Goal: Task Accomplishment & Management: Manage account settings

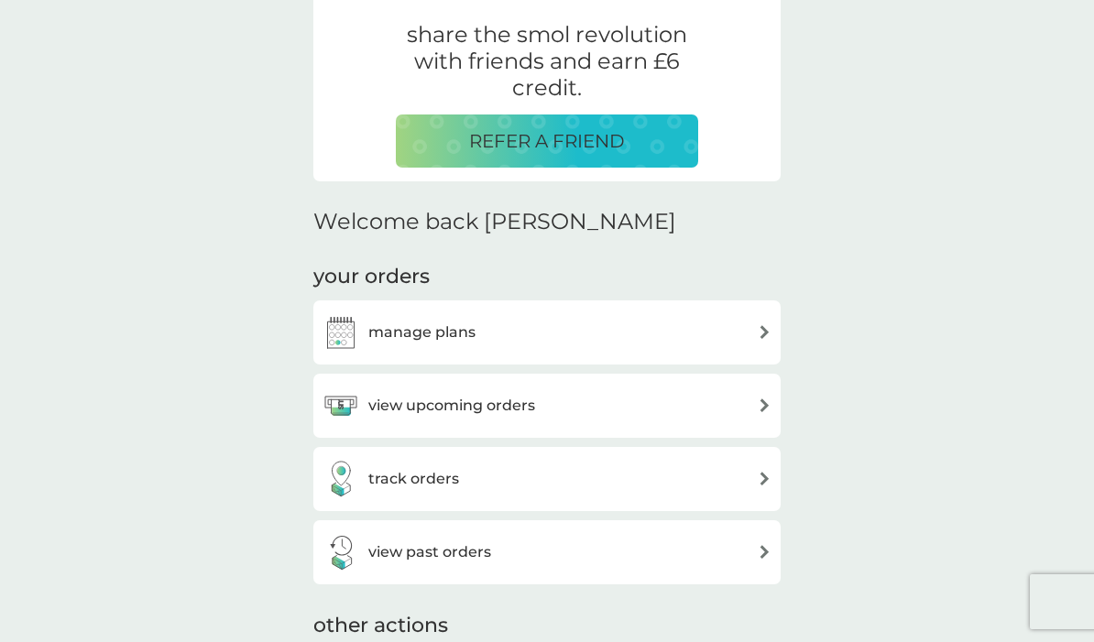
click at [727, 335] on div "manage plans" at bounding box center [547, 332] width 449 height 37
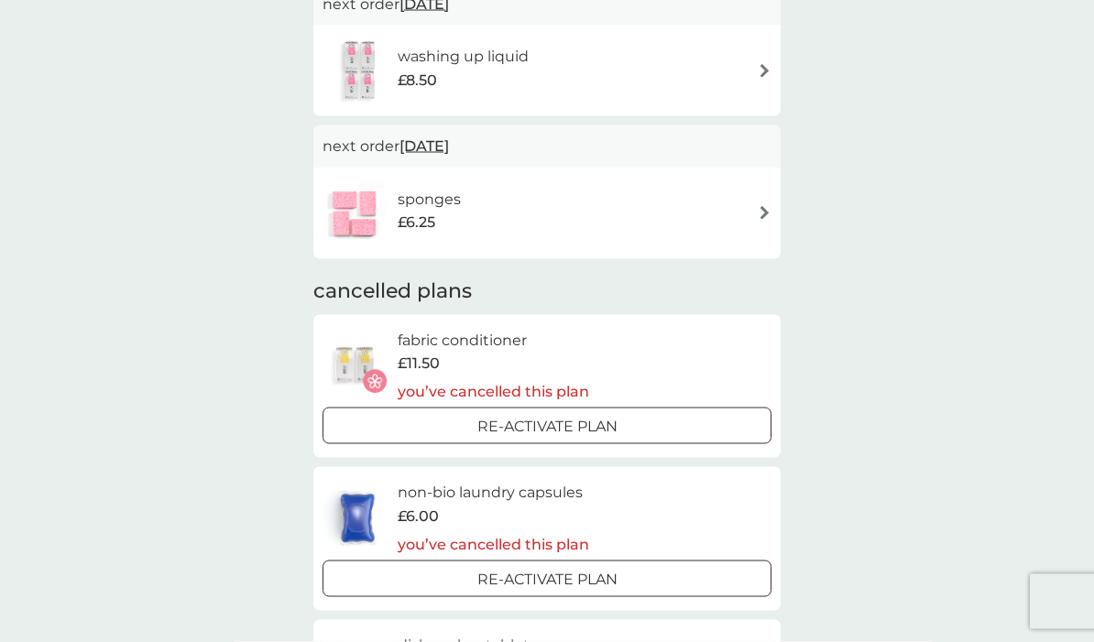
scroll to position [80, 0]
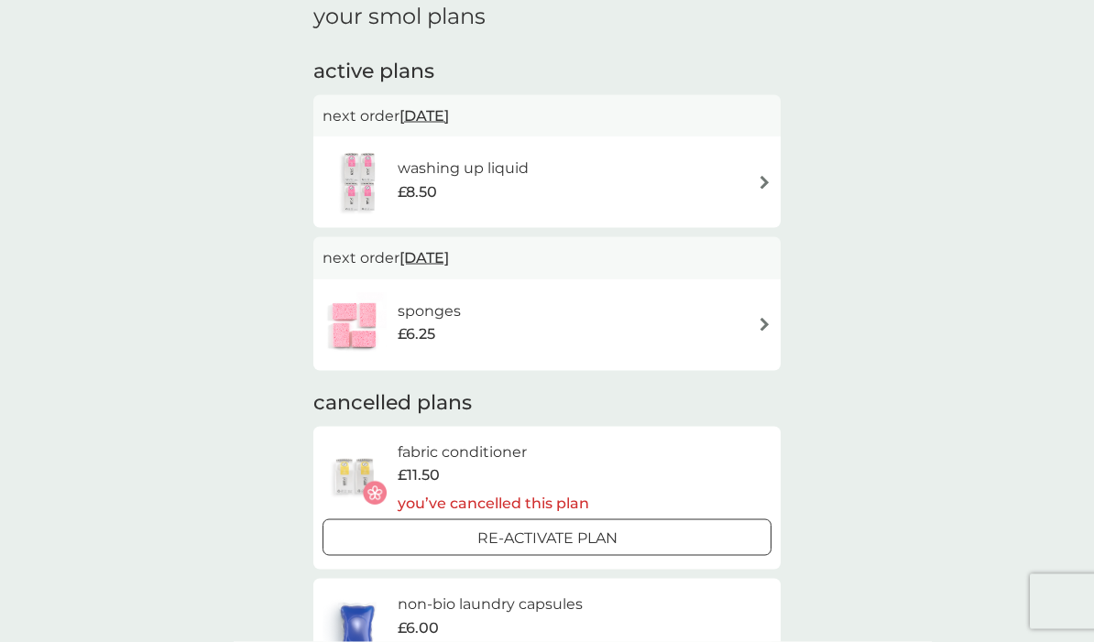
click at [745, 312] on div "sponges £6.25" at bounding box center [547, 325] width 449 height 64
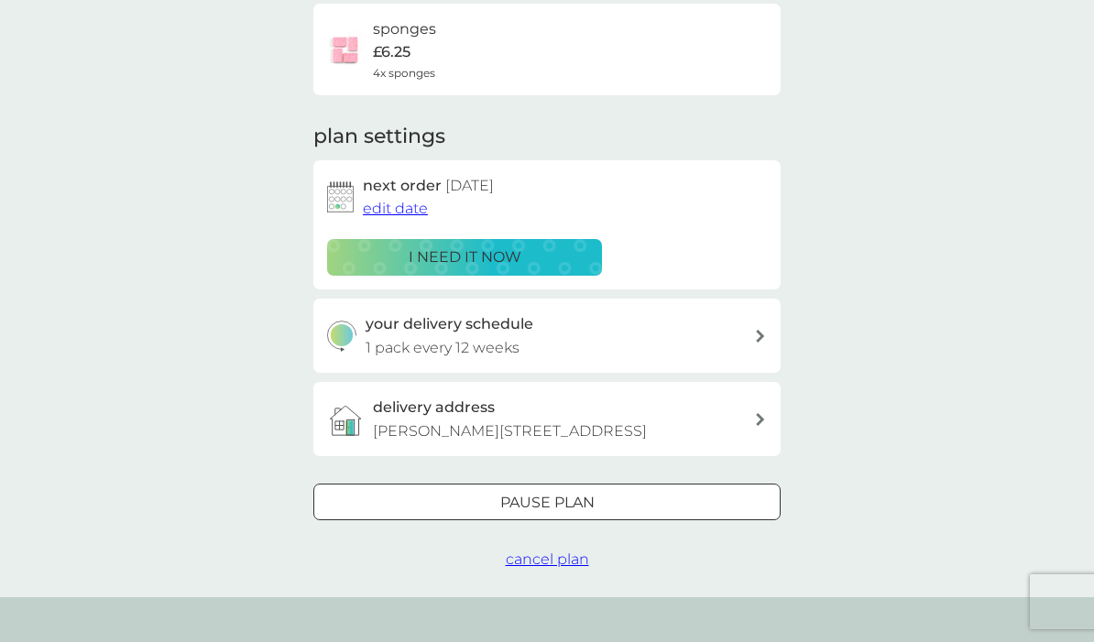
scroll to position [151, 0]
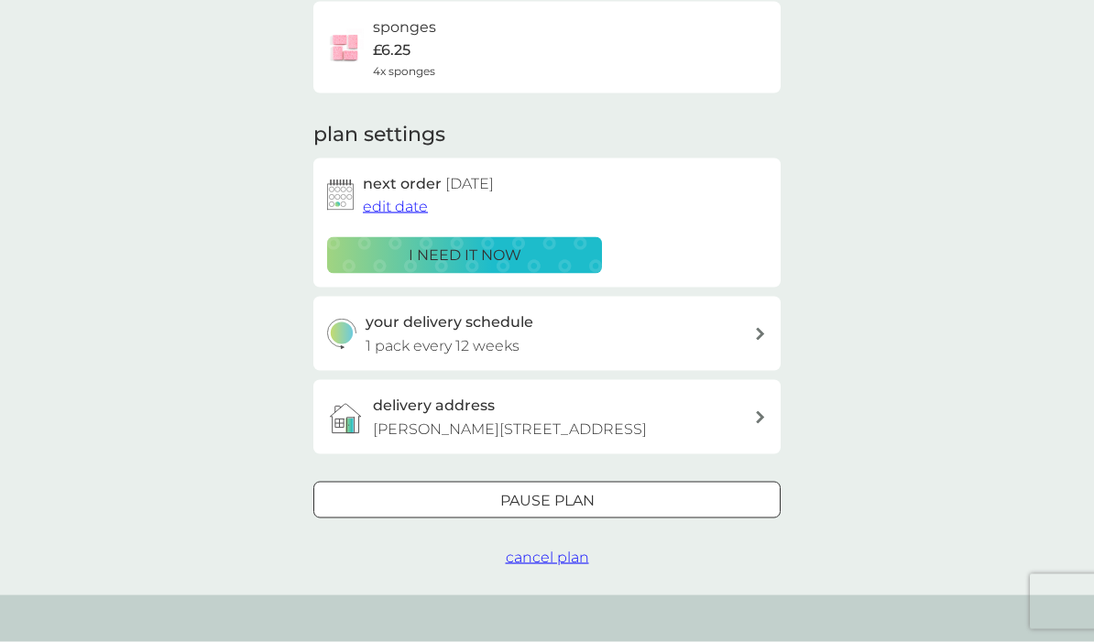
click at [543, 560] on span "cancel plan" at bounding box center [547, 557] width 83 height 17
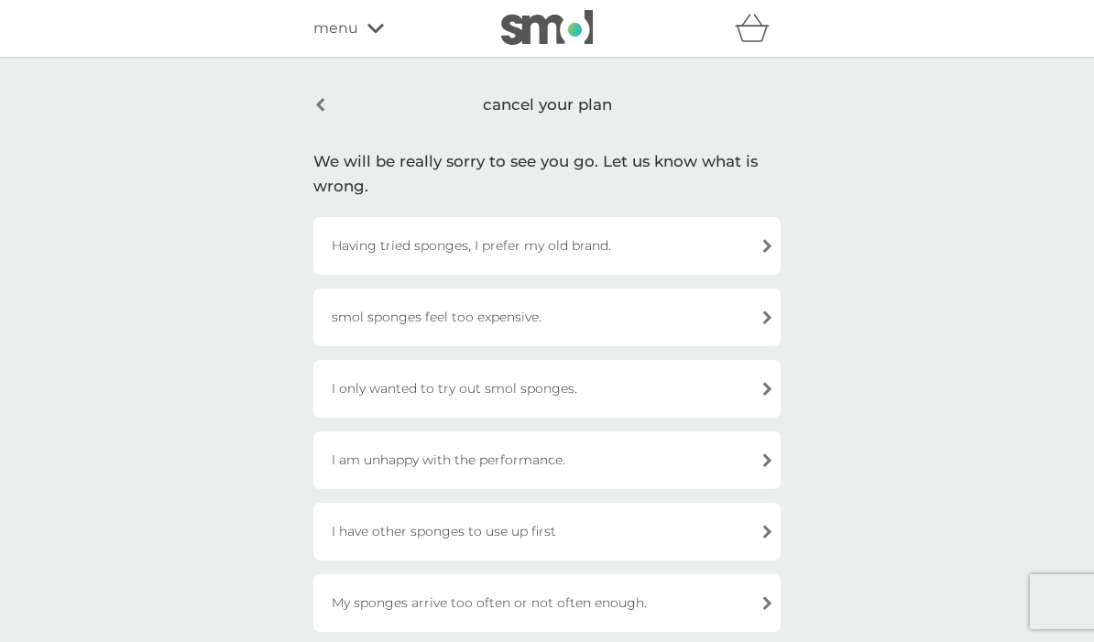
click at [695, 246] on div "Having tried sponges, I prefer my old brand." at bounding box center [546, 246] width 467 height 58
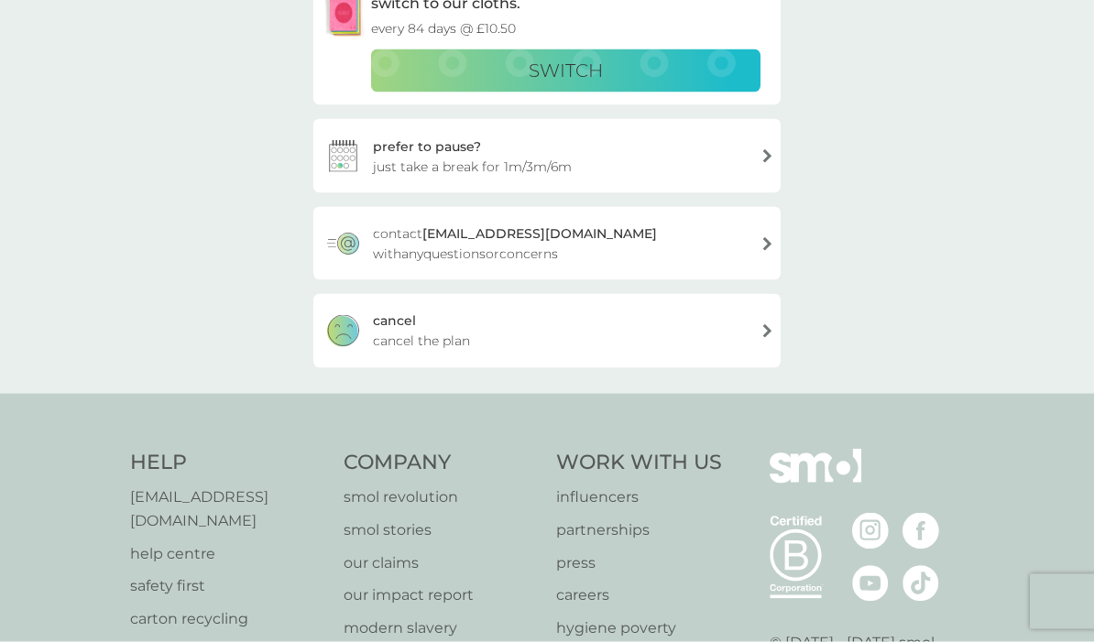
scroll to position [343, 0]
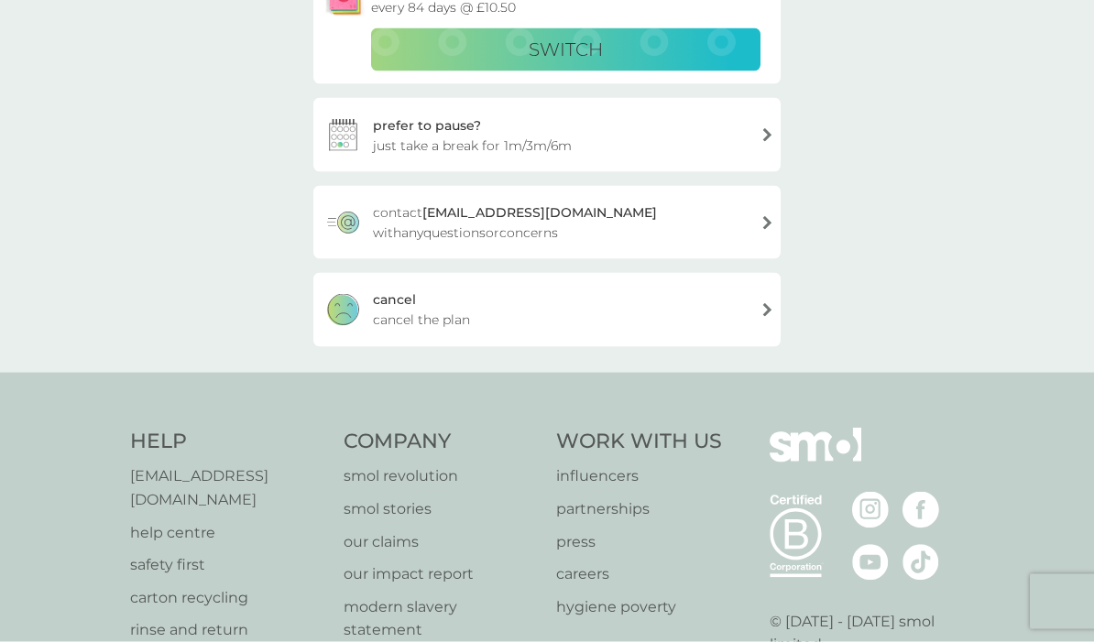
click at [377, 319] on span "cancel the plan" at bounding box center [421, 320] width 97 height 20
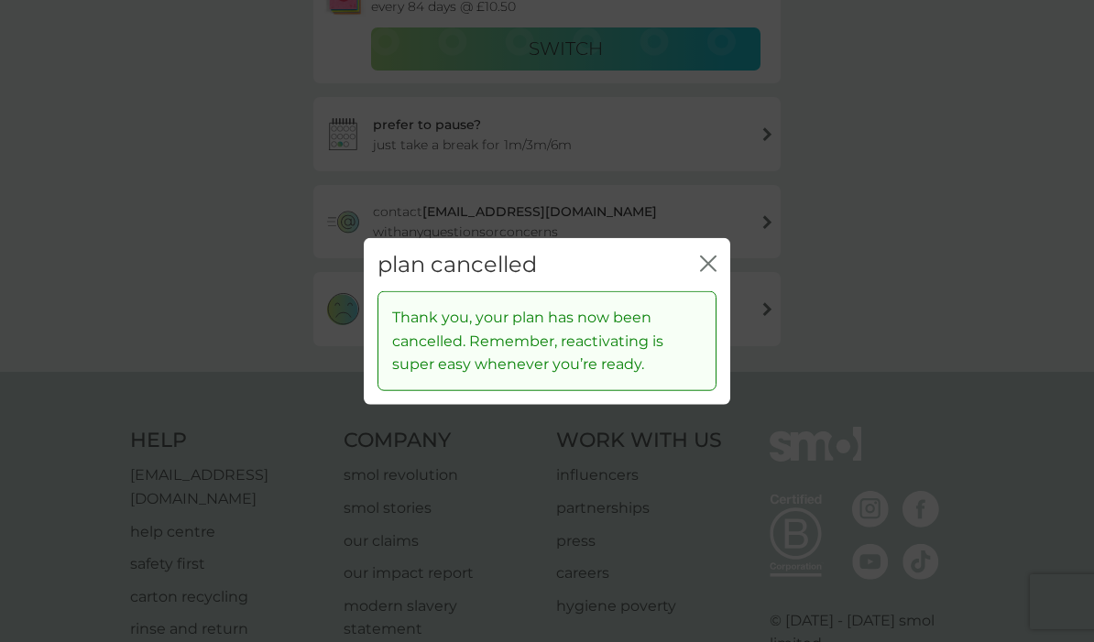
click at [705, 278] on div "close" at bounding box center [708, 264] width 16 height 27
click at [712, 271] on icon "close" at bounding box center [708, 263] width 16 height 16
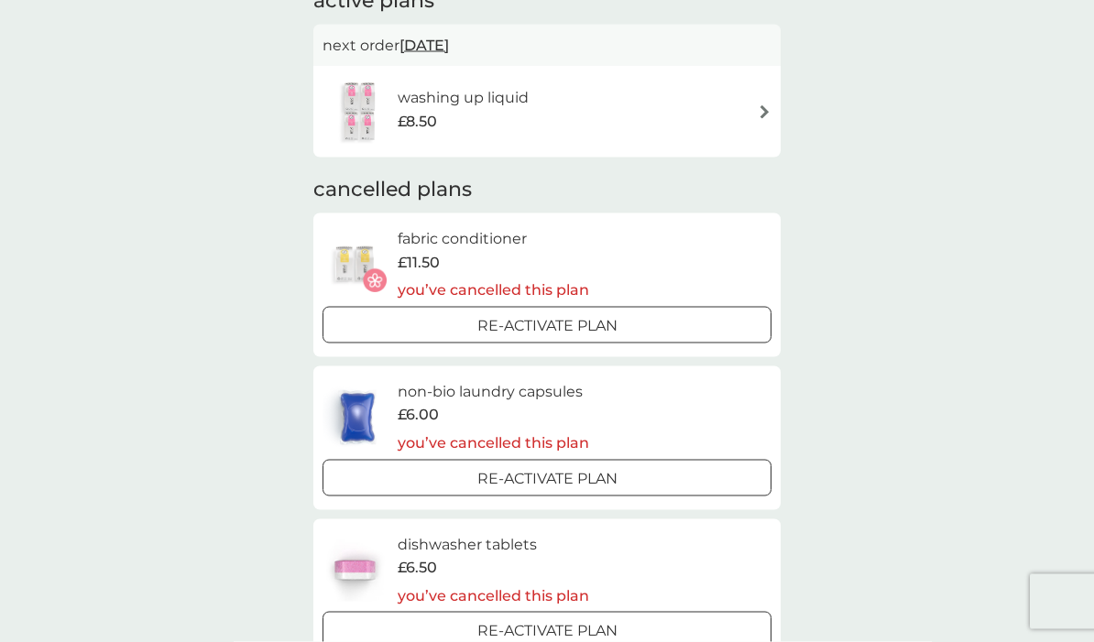
scroll to position [110, 0]
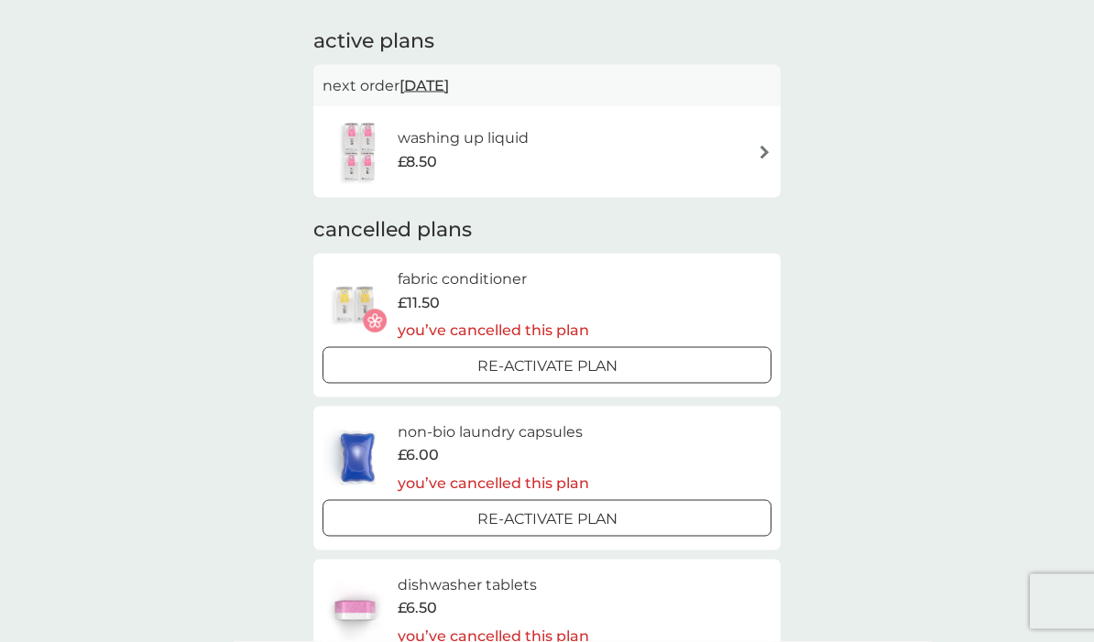
click at [432, 272] on h6 "fabric conditioner" at bounding box center [493, 280] width 191 height 24
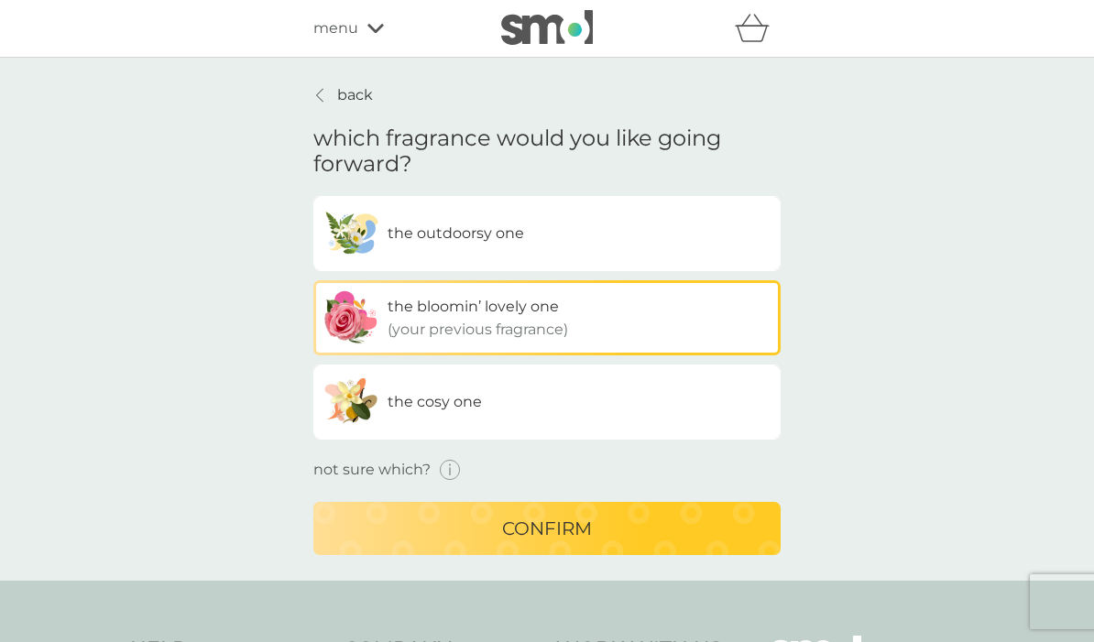
click at [349, 102] on p "back" at bounding box center [355, 95] width 36 height 24
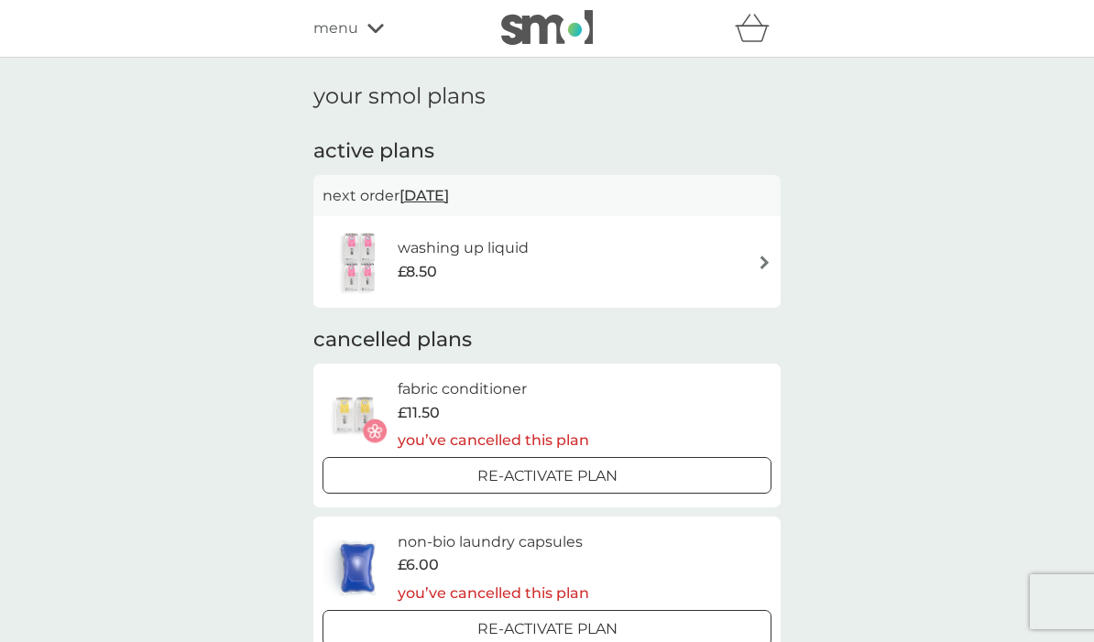
scroll to position [111, 0]
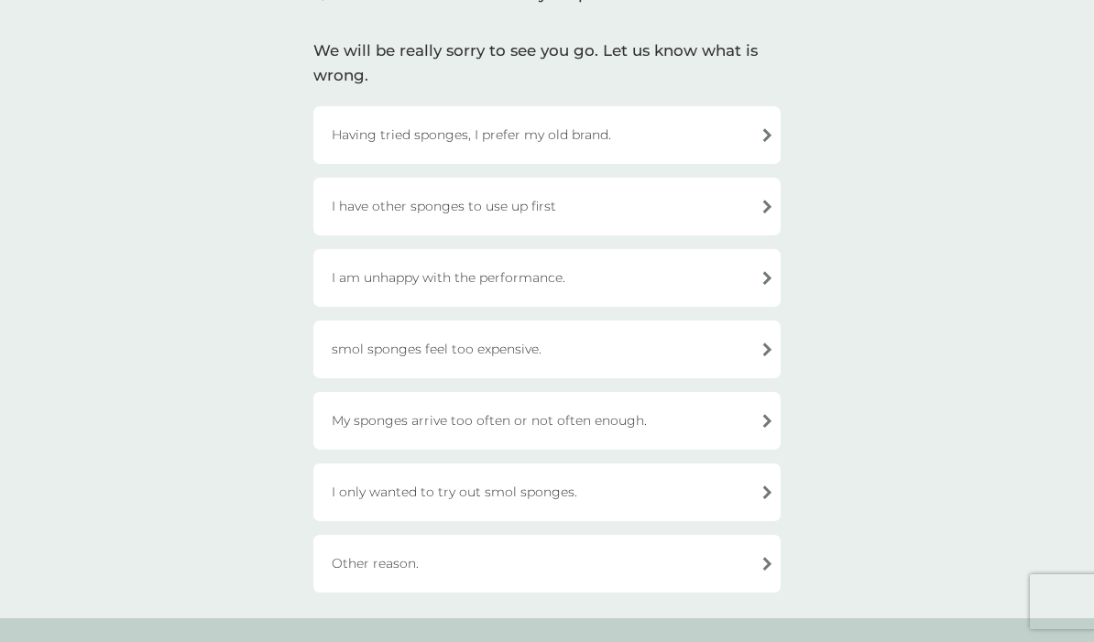
scroll to position [425, 0]
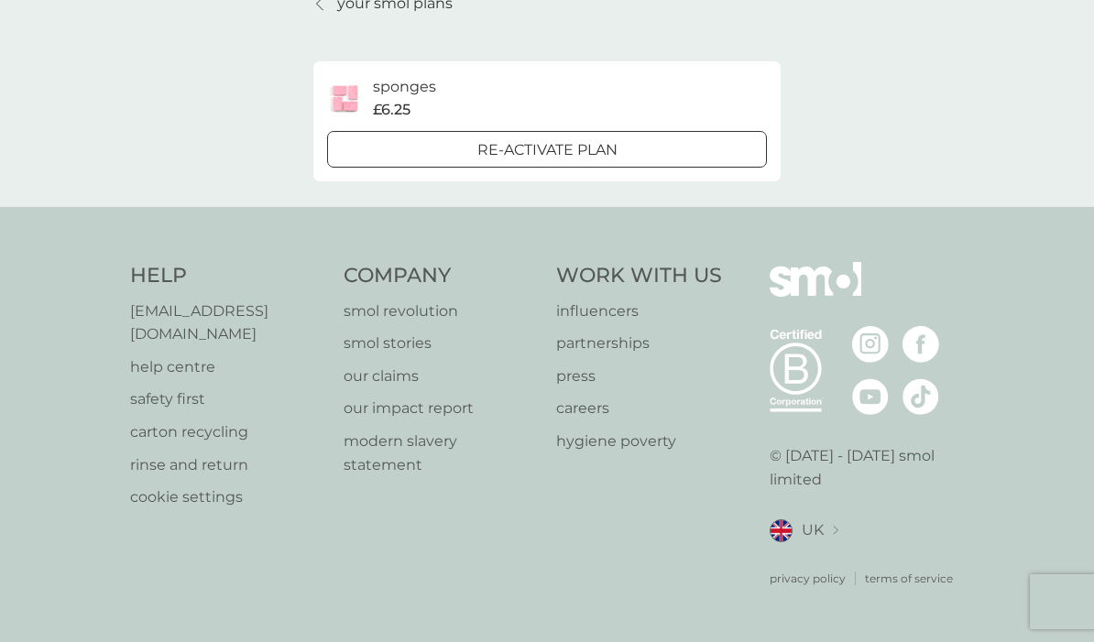
scroll to position [82, 0]
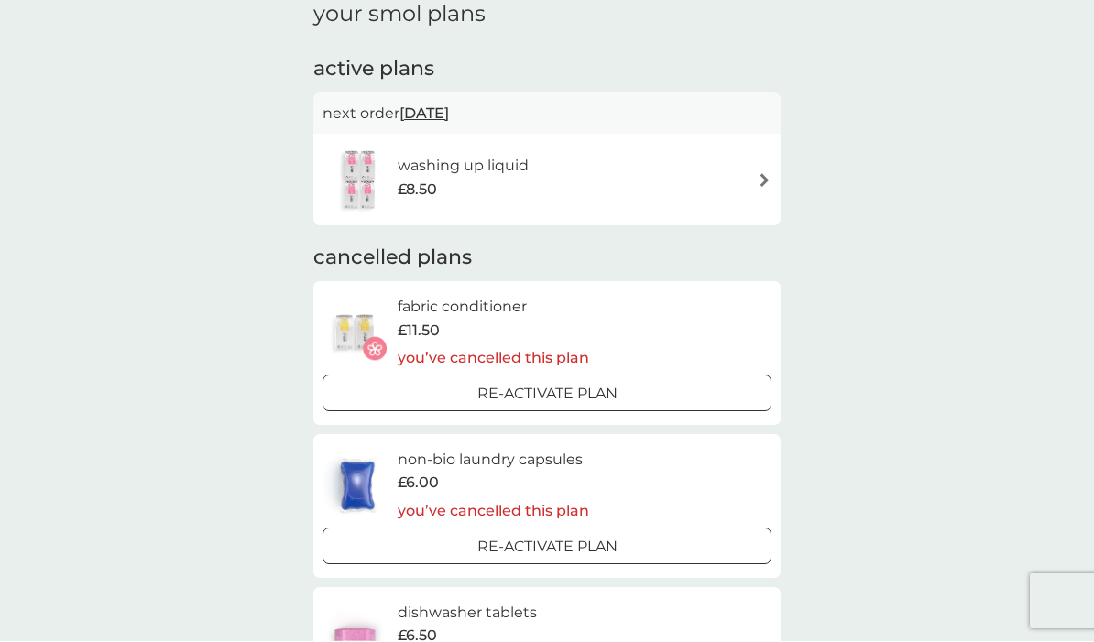
scroll to position [81, 0]
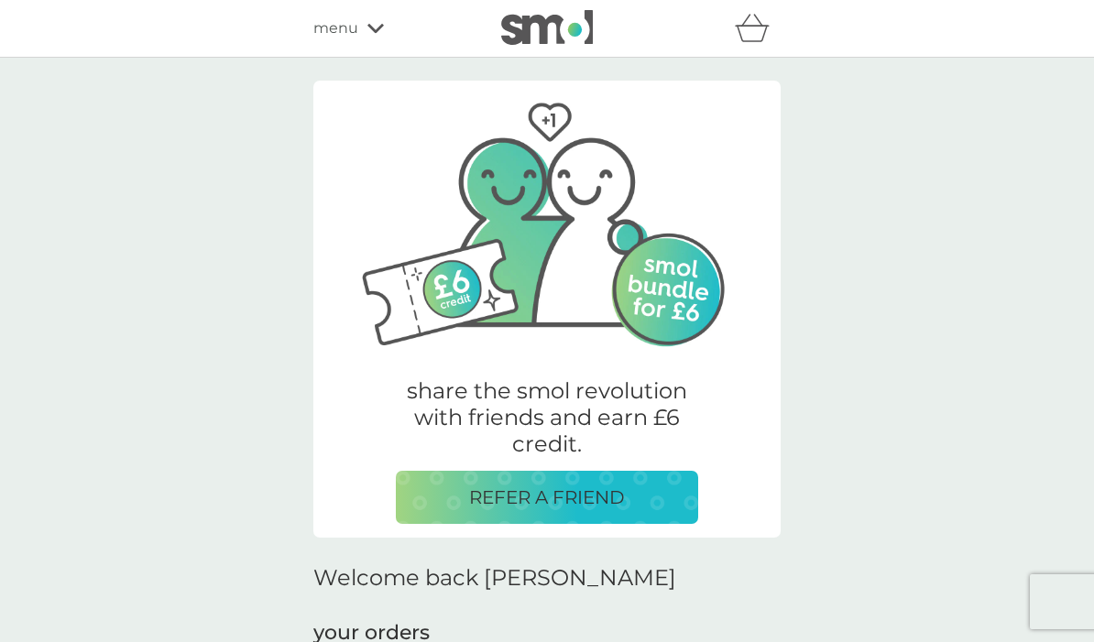
click at [757, 18] on icon "basket" at bounding box center [758, 20] width 8 height 11
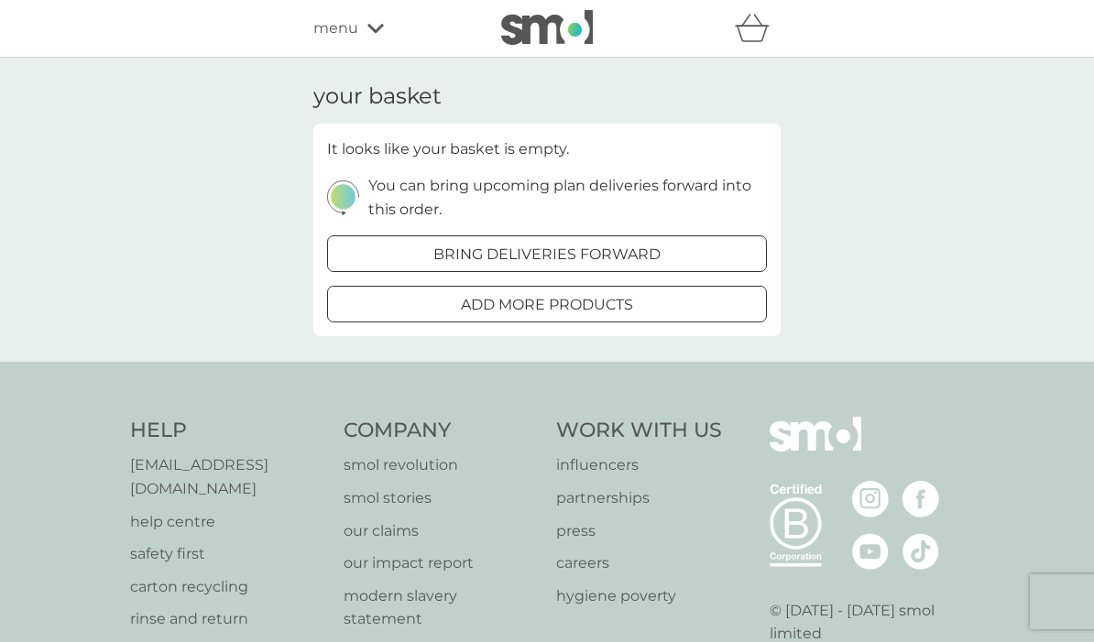
click at [367, 25] on icon at bounding box center [375, 28] width 16 height 11
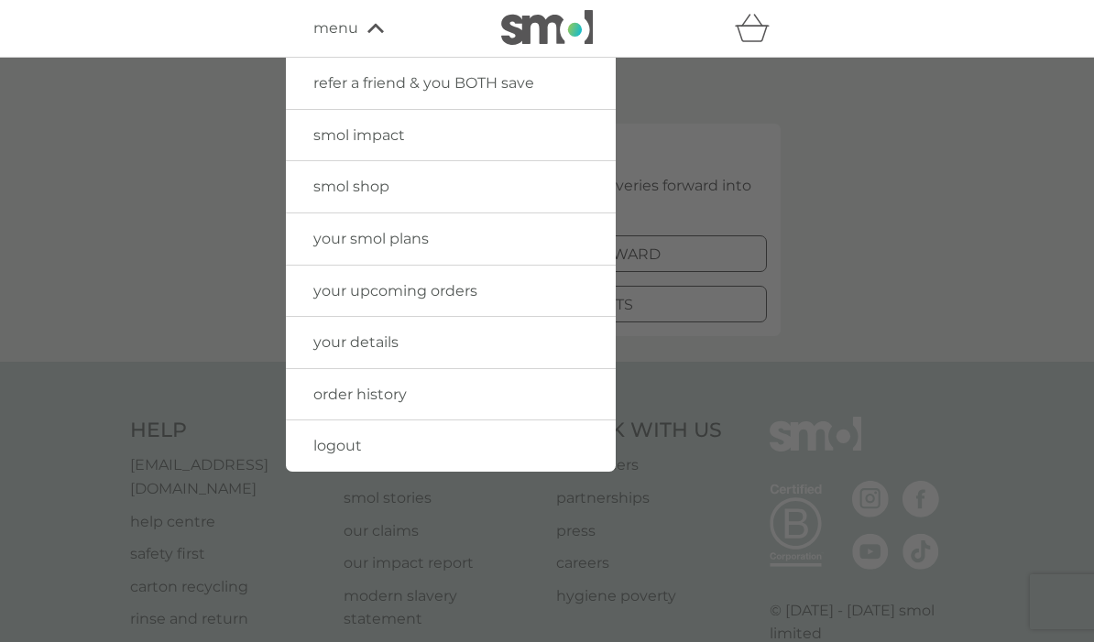
click at [333, 444] on span "logout" at bounding box center [337, 445] width 49 height 17
